Goal: Task Accomplishment & Management: Manage account settings

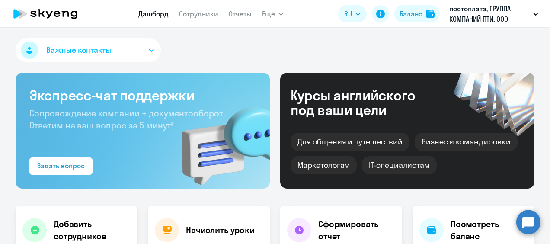
select select "30"
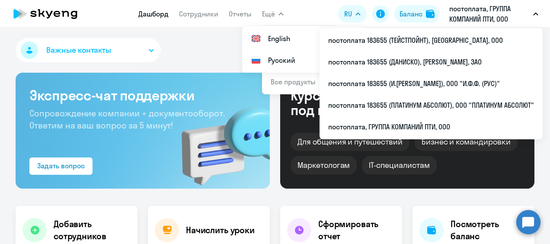
click at [478, 11] on p "постоплата, ГРУППА КОМПАНИЙ ПТИ, ООО" at bounding box center [489, 13] width 80 height 21
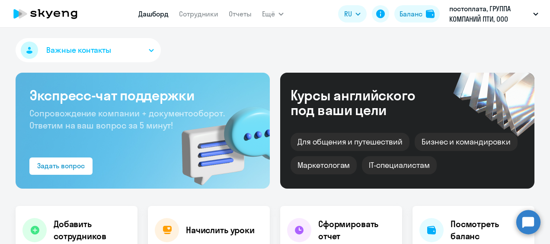
click at [478, 11] on p "постоплата, ГРУППА КОМПАНИЙ ПТИ, ООО" at bounding box center [489, 13] width 80 height 21
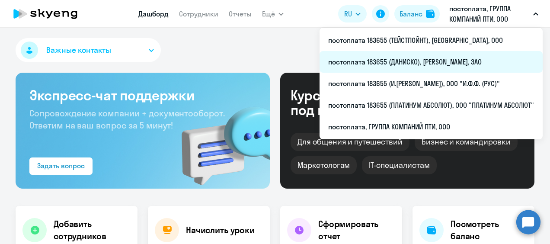
click at [444, 63] on li "постоплата 183655 (ДАНИСКО), [PERSON_NAME], ЗАО" at bounding box center [430, 62] width 223 height 22
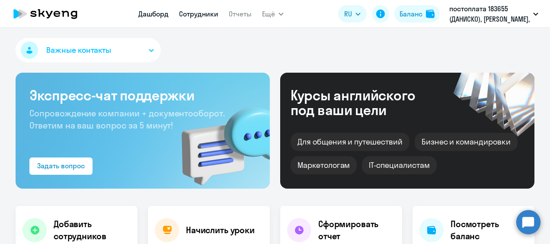
click at [203, 15] on link "Сотрудники" at bounding box center [198, 14] width 39 height 9
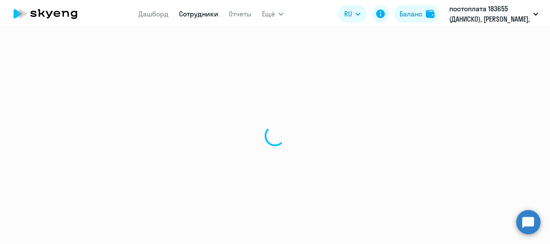
select select "30"
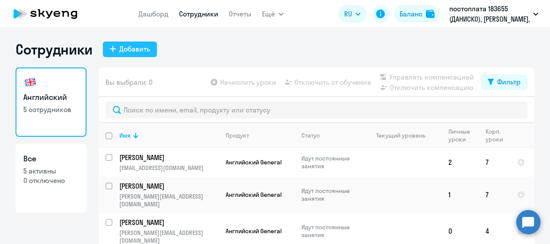
click at [131, 48] on div "Добавить" at bounding box center [134, 49] width 31 height 10
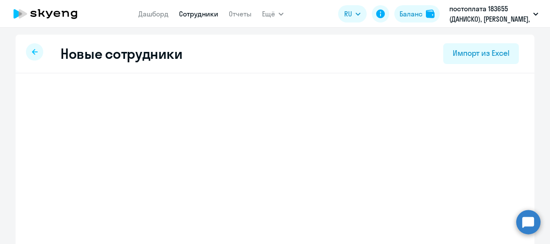
select select "english_adult_not_native_speaker"
select select "3"
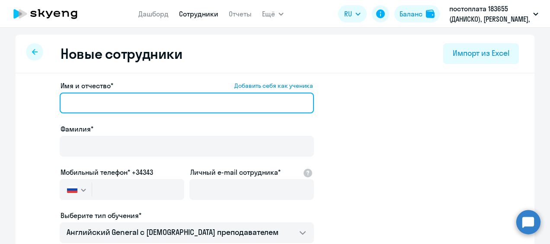
click at [105, 104] on input "Имя и отчество* Добавить себя как ученика" at bounding box center [187, 102] width 254 height 21
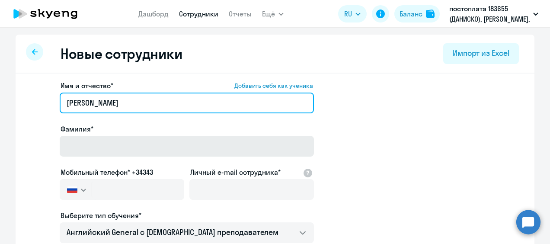
type input "[PERSON_NAME]"
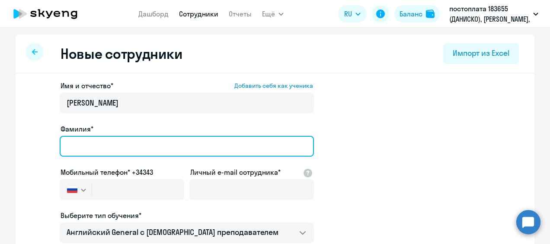
click at [92, 145] on input "Фамилия*" at bounding box center [187, 146] width 254 height 21
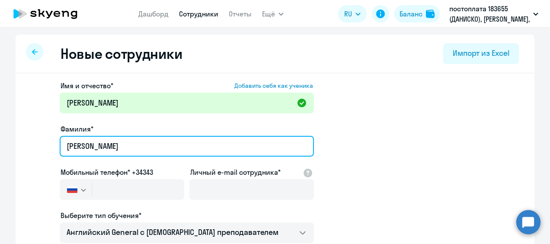
type input "[PERSON_NAME]"
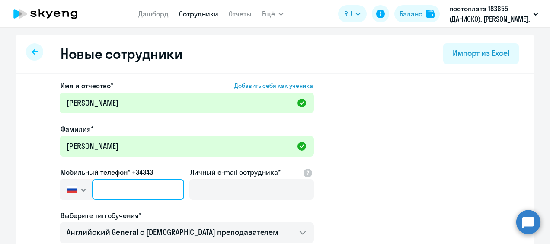
paste input "[PHONE_NUMBER]"
type input "[PHONE_NUMBER]"
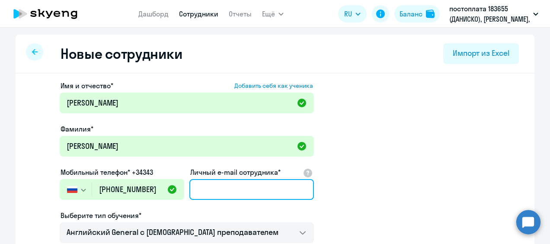
paste input "[PERSON_NAME] <[PERSON_NAME][EMAIL_ADDRESS][DOMAIN_NAME]>"
click at [201, 189] on input "[PERSON_NAME] <[PERSON_NAME][EMAIL_ADDRESS][DOMAIN_NAME]>" at bounding box center [251, 189] width 124 height 21
drag, startPoint x: 198, startPoint y: 189, endPoint x: 135, endPoint y: 189, distance: 62.7
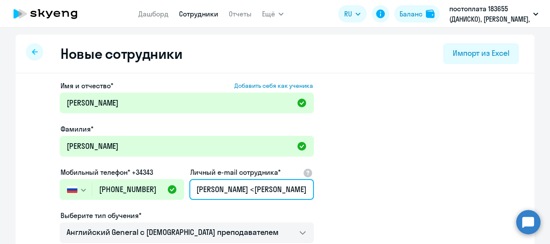
click at [135, 189] on div "Имя и отчество* Добавить себя как ученика [PERSON_NAME]* [PERSON_NAME] Мобильны…" at bounding box center [187, 234] width 254 height 308
click at [301, 188] on input "[PERSON_NAME][EMAIL_ADDRESS][DOMAIN_NAME]>" at bounding box center [251, 189] width 124 height 21
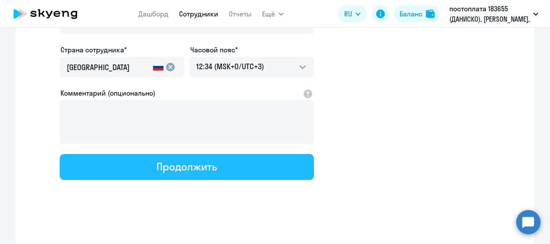
type input "[PERSON_NAME][EMAIL_ADDRESS][DOMAIN_NAME]"
click at [201, 171] on div "Продолжить" at bounding box center [186, 166] width 60 height 14
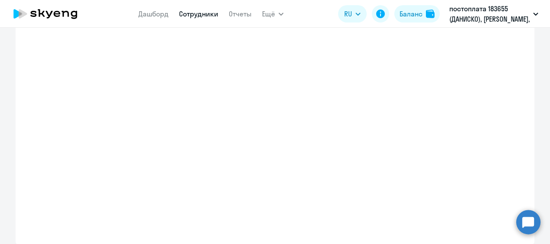
select select "english_adult_not_native_speaker"
select select "3"
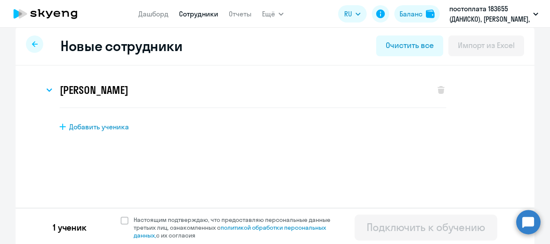
scroll to position [10, 0]
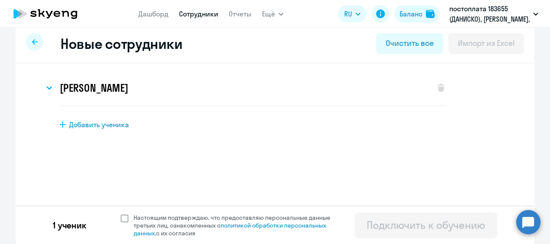
click at [121, 218] on span at bounding box center [125, 218] width 8 height 8
click at [120, 214] on input "Настоящим подтверждаю, что предоставляю персональные данные третьих лиц, ознако…" at bounding box center [120, 213] width 0 height 0
checkbox input "true"
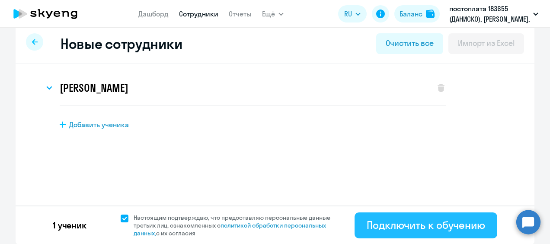
click at [447, 229] on div "Подключить к обучению" at bounding box center [426, 225] width 118 height 14
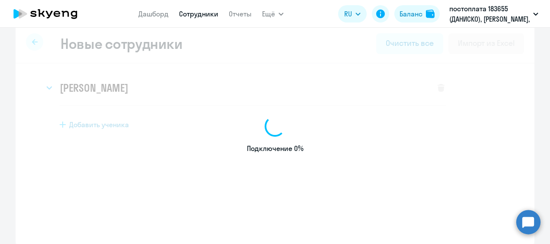
select select "english_adult_not_native_speaker"
select select "3"
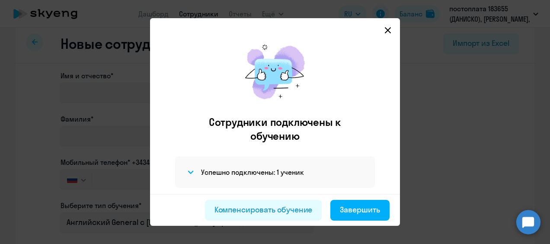
scroll to position [21, 0]
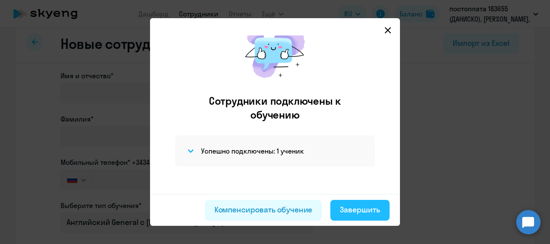
click at [357, 206] on div "Завершить" at bounding box center [360, 209] width 40 height 11
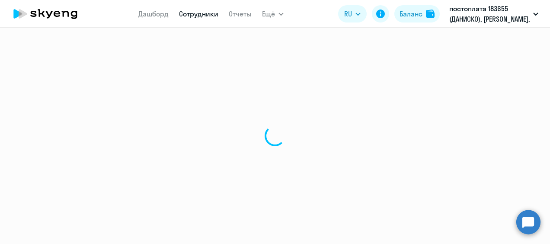
select select "30"
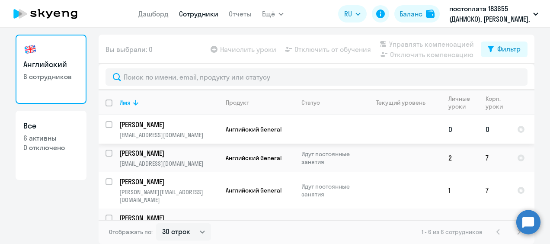
click at [132, 127] on p "[PERSON_NAME]" at bounding box center [168, 125] width 98 height 10
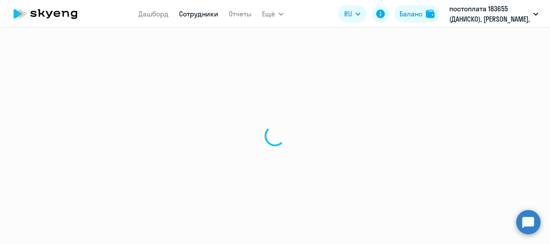
select select "english"
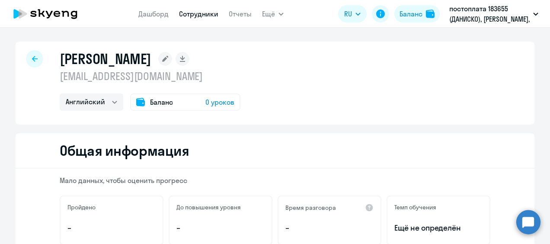
click at [207, 11] on link "Сотрудники" at bounding box center [198, 14] width 39 height 9
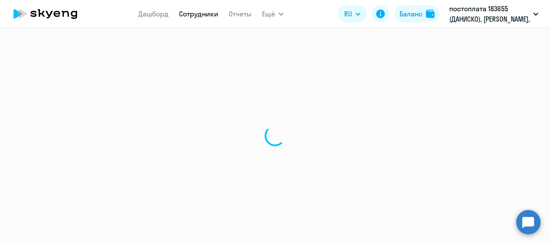
select select "30"
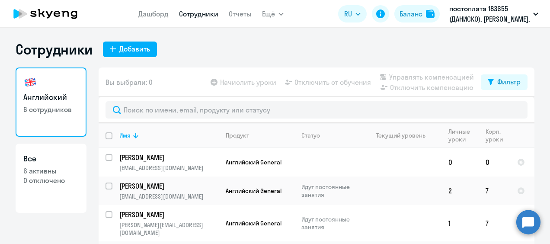
scroll to position [33, 0]
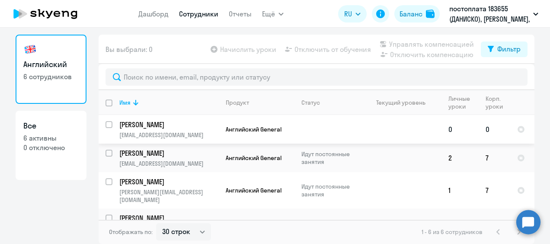
click at [159, 129] on p "[PERSON_NAME]" at bounding box center [168, 125] width 98 height 10
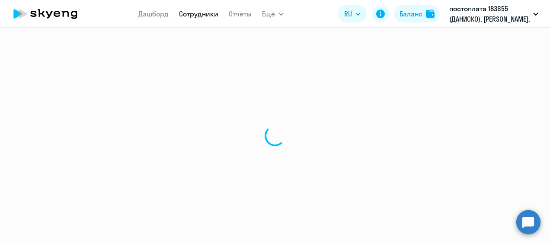
select select "english"
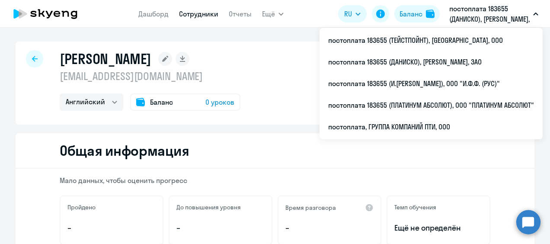
click at [241, 150] on div "Общая информация" at bounding box center [275, 150] width 519 height 35
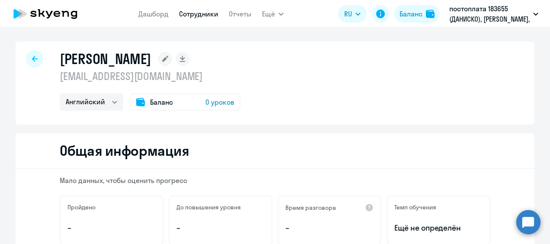
click at [159, 103] on span "Баланс" at bounding box center [161, 102] width 23 height 10
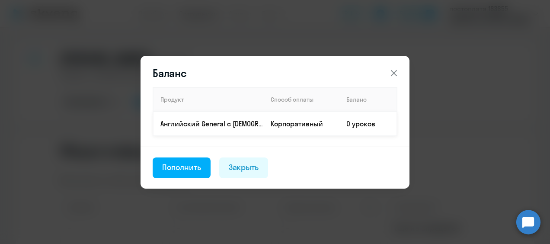
click at [347, 124] on td "0 уроков" at bounding box center [367, 124] width 57 height 24
click at [395, 74] on icon at bounding box center [394, 73] width 10 height 10
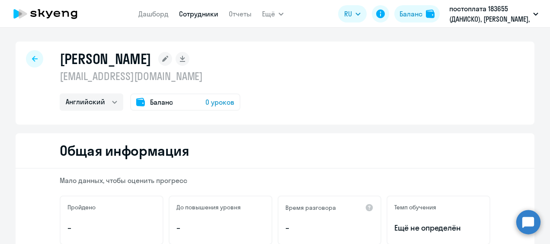
click at [211, 17] on link "Сотрудники" at bounding box center [198, 14] width 39 height 9
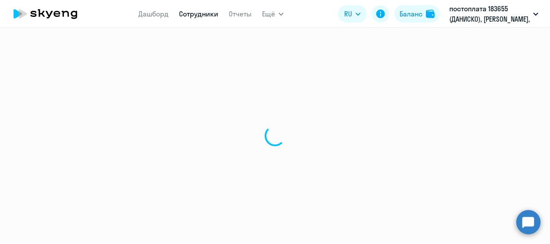
select select "30"
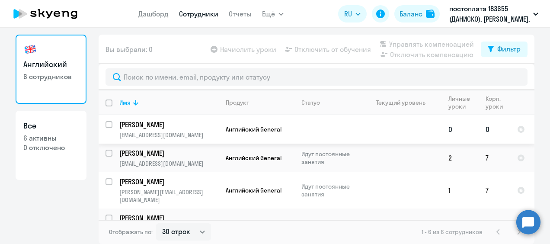
click at [141, 124] on p "[PERSON_NAME]" at bounding box center [168, 125] width 98 height 10
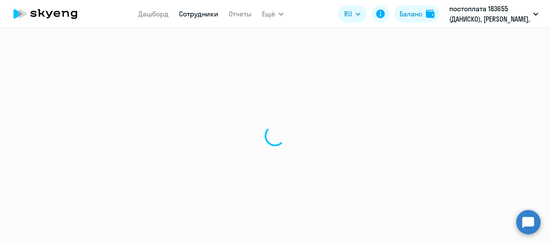
select select "english"
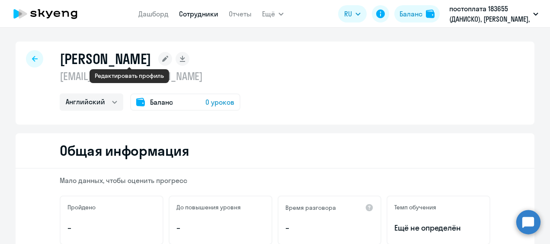
click at [162, 59] on icon at bounding box center [165, 59] width 6 height 6
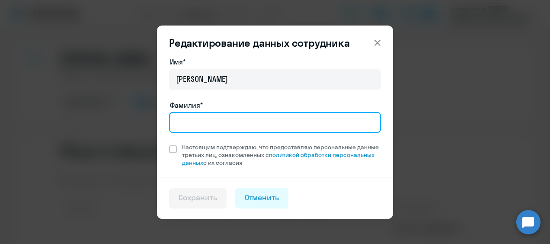
click at [198, 118] on input "Фамилия*" at bounding box center [275, 122] width 212 height 21
type input "[PERSON_NAME]"
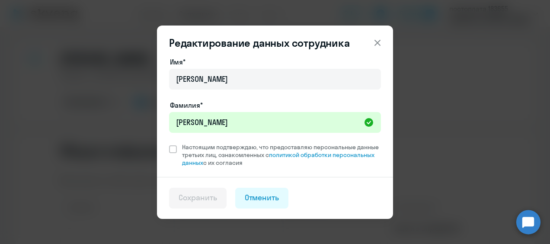
click at [380, 43] on icon at bounding box center [377, 43] width 10 height 10
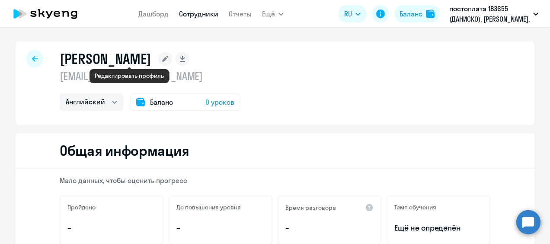
click at [158, 61] on icon at bounding box center [165, 59] width 14 height 14
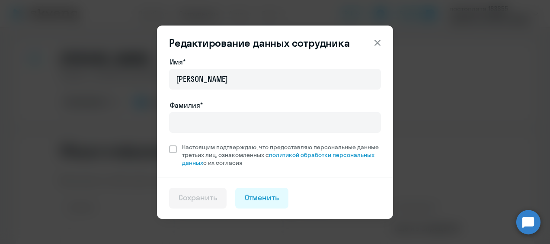
click at [376, 42] on icon at bounding box center [377, 43] width 10 height 10
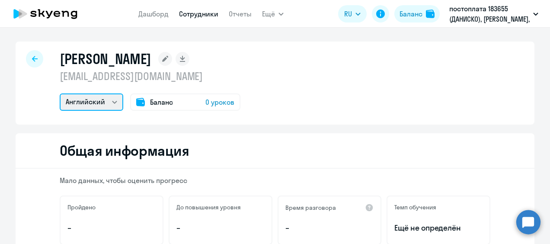
click at [108, 100] on select "Английский" at bounding box center [92, 101] width 64 height 17
click at [112, 100] on select "Английский" at bounding box center [92, 101] width 64 height 17
click at [133, 80] on p "[EMAIL_ADDRESS][DOMAIN_NAME]" at bounding box center [150, 76] width 181 height 14
click at [32, 56] on div at bounding box center [34, 58] width 17 height 17
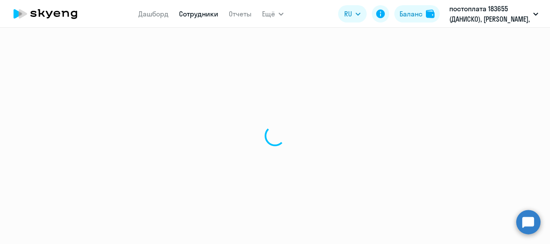
select select "30"
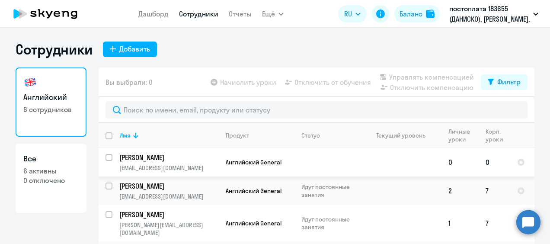
click at [105, 158] on input "select row 16532027" at bounding box center [113, 162] width 17 height 17
checkbox input "true"
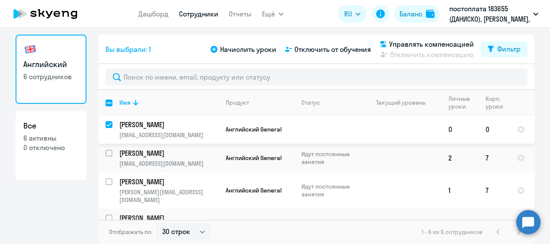
click at [150, 131] on td "[PERSON_NAME] [EMAIL_ADDRESS][DOMAIN_NAME]" at bounding box center [165, 129] width 106 height 29
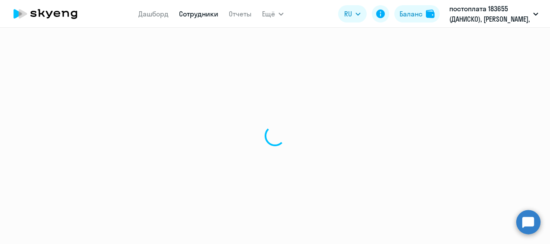
select select "english"
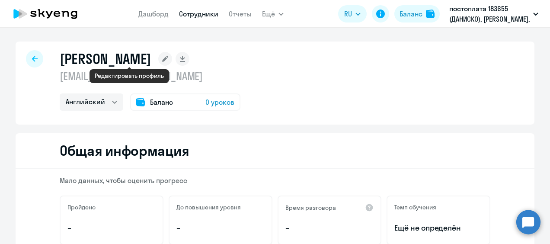
click at [158, 55] on rect at bounding box center [165, 59] width 14 height 14
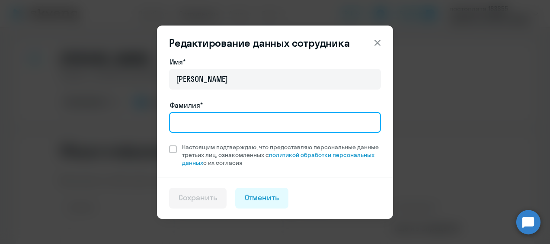
click at [194, 120] on input "Фамилия*" at bounding box center [275, 122] width 212 height 21
type input "[PERSON_NAME]"
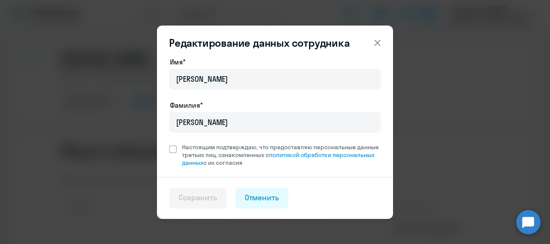
click at [235, 98] on div "Имя* [PERSON_NAME]* [PERSON_NAME] Настоящим подтверждаю, что предоставляю персо…" at bounding box center [275, 112] width 212 height 110
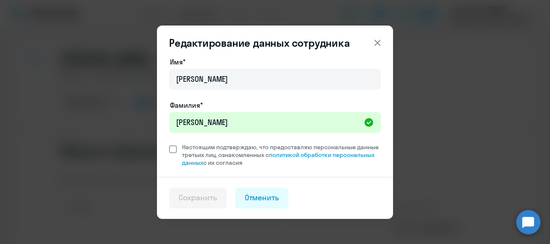
drag, startPoint x: 171, startPoint y: 147, endPoint x: 177, endPoint y: 151, distance: 7.0
click at [171, 147] on span at bounding box center [173, 149] width 8 height 8
click at [169, 143] on input "Настоящим подтверждаю, что предоставляю персональные данные третьих лиц, ознако…" at bounding box center [169, 143] width 0 height 0
checkbox input "true"
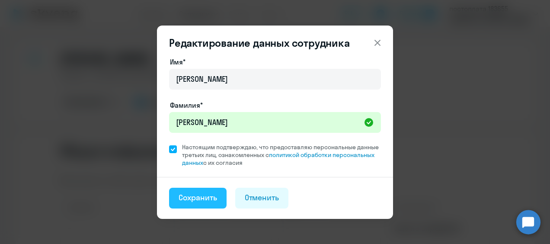
click at [203, 200] on div "Сохранить" at bounding box center [198, 197] width 38 height 11
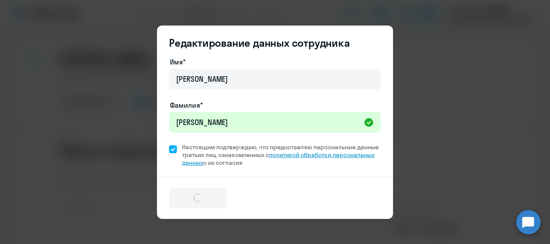
select select "english"
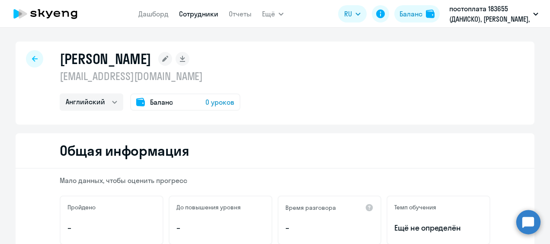
drag, startPoint x: 172, startPoint y: 76, endPoint x: 153, endPoint y: 85, distance: 20.9
click at [165, 77] on p "[EMAIL_ADDRESS][DOMAIN_NAME]" at bounding box center [150, 76] width 181 height 14
click at [153, 77] on p "[EMAIL_ADDRESS][DOMAIN_NAME]" at bounding box center [150, 76] width 181 height 14
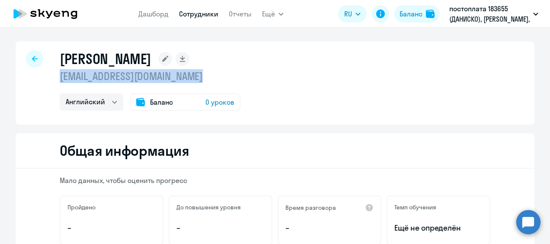
click at [153, 77] on p "[EMAIL_ADDRESS][DOMAIN_NAME]" at bounding box center [150, 76] width 181 height 14
copy p "[EMAIL_ADDRESS][DOMAIN_NAME]"
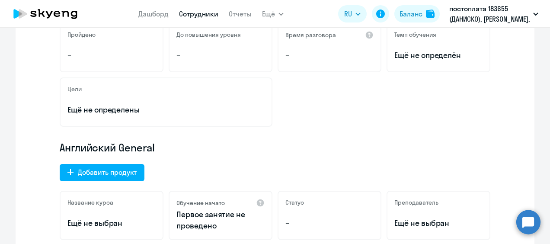
scroll to position [86, 0]
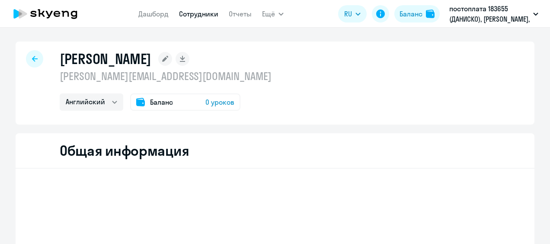
select select "english"
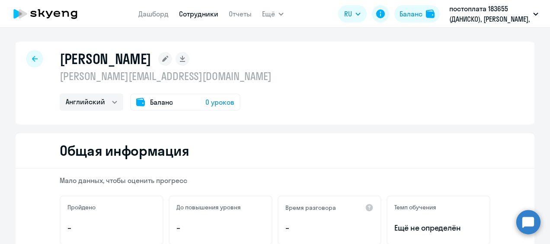
click at [220, 101] on span "0 уроков" at bounding box center [219, 102] width 29 height 10
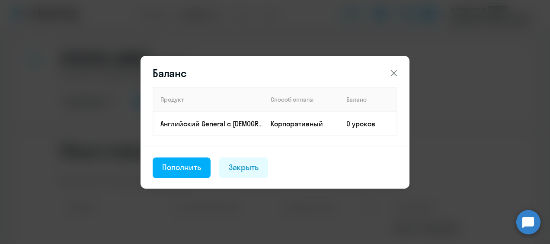
click at [187, 167] on div "Пополнить" at bounding box center [181, 167] width 39 height 11
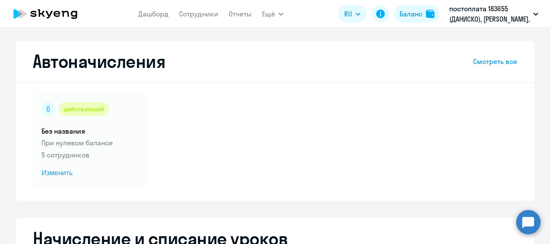
select select "10"
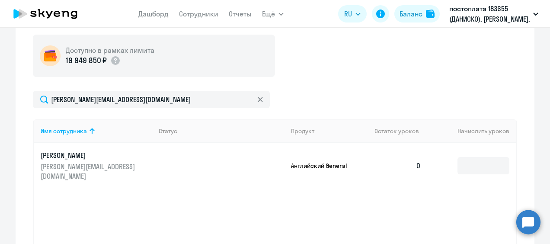
scroll to position [303, 0]
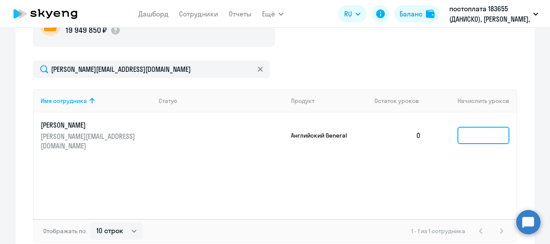
click at [481, 127] on input at bounding box center [483, 135] width 52 height 17
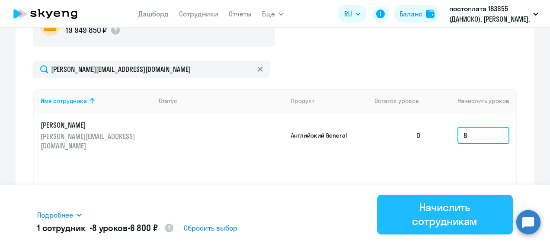
type input "8"
click at [437, 216] on div "Начислить сотрудникам" at bounding box center [445, 214] width 112 height 28
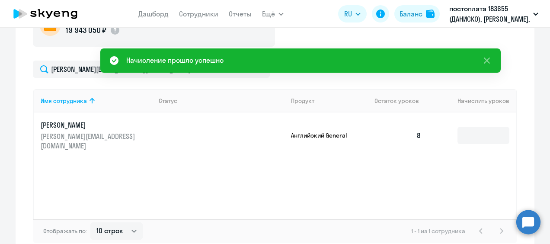
drag, startPoint x: 485, startPoint y: 59, endPoint x: 456, endPoint y: 66, distance: 29.9
click at [483, 59] on icon at bounding box center [486, 60] width 10 height 10
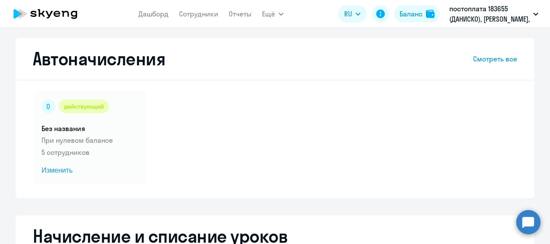
scroll to position [0, 0]
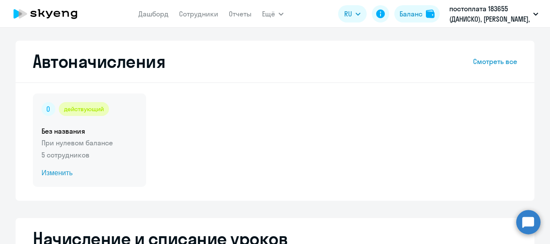
click at [59, 173] on span "Изменить" at bounding box center [89, 173] width 96 height 10
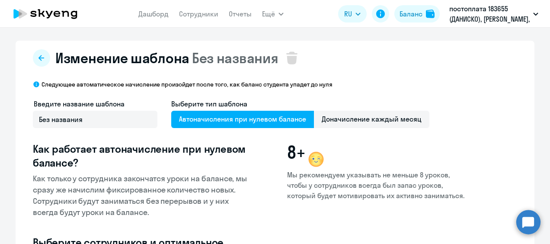
select select "10"
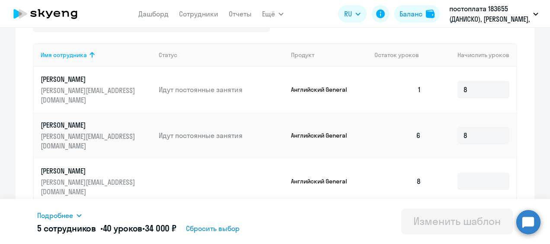
scroll to position [259, 0]
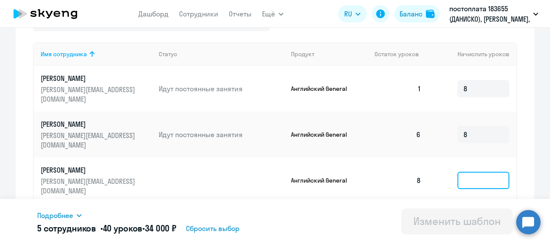
click at [475, 172] on input at bounding box center [483, 180] width 52 height 17
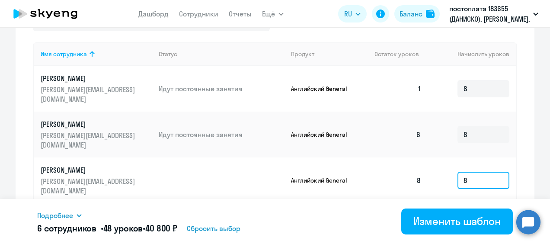
type input "8"
click at [520, 131] on div "Изменение шаблона Без названия Следующее автоматическое начисление произойдет п…" at bounding box center [275, 75] width 519 height 588
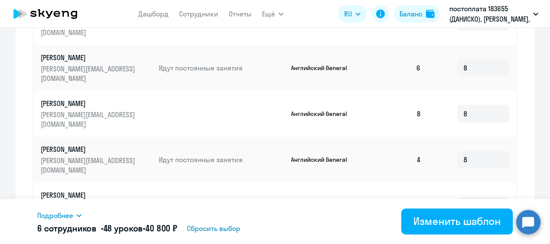
scroll to position [372, 0]
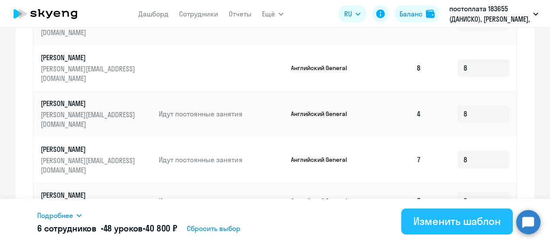
click at [445, 221] on div "Изменить шаблон" at bounding box center [456, 221] width 87 height 14
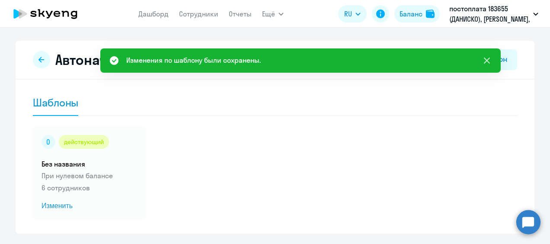
drag, startPoint x: 485, startPoint y: 58, endPoint x: 430, endPoint y: 70, distance: 56.5
click at [485, 58] on icon at bounding box center [486, 60] width 10 height 10
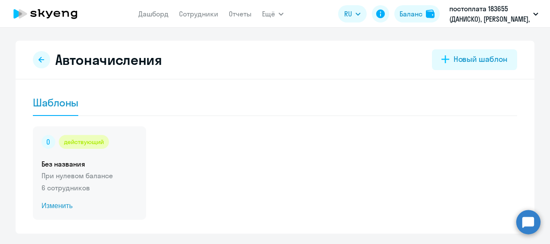
click at [56, 204] on span "Изменить" at bounding box center [89, 206] width 96 height 10
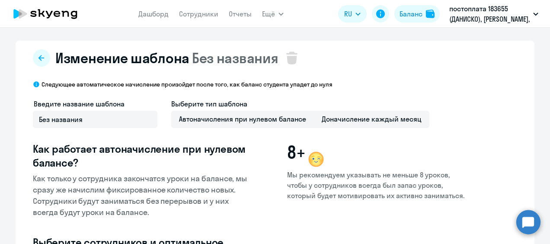
select select "10"
